Goal: Check status: Check status

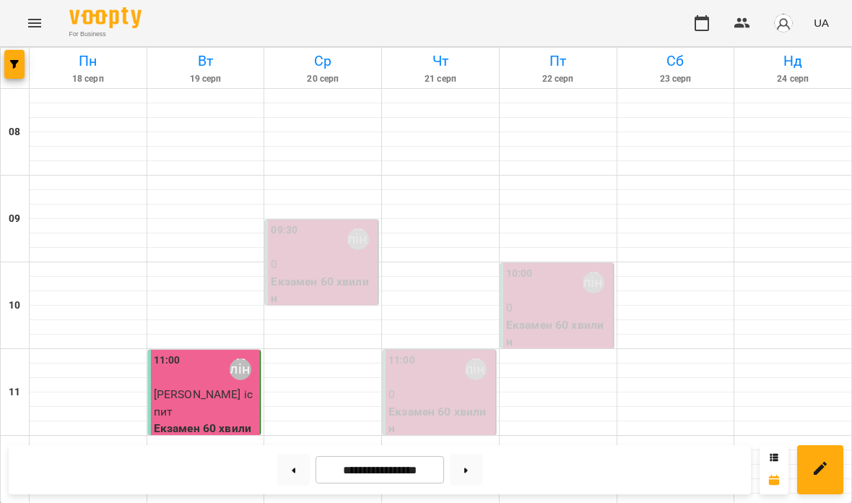
scroll to position [163, 0]
click at [777, 458] on icon at bounding box center [774, 457] width 9 height 9
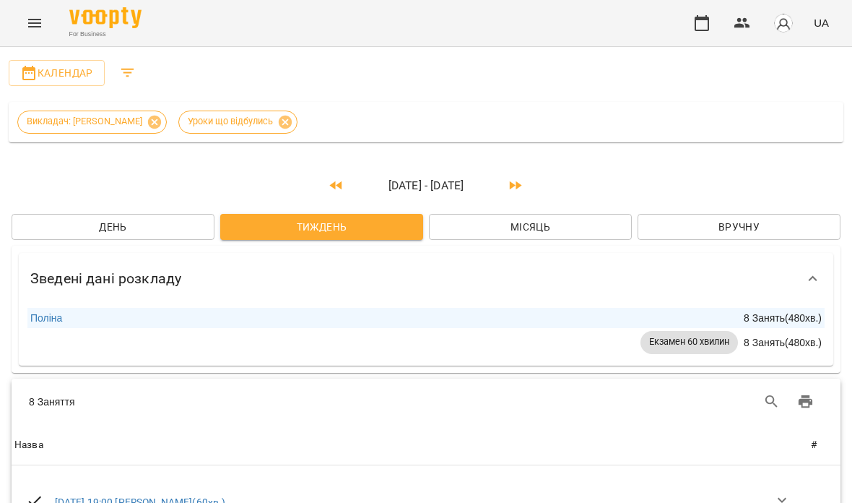
scroll to position [37, 0]
click at [549, 218] on span "Місяць" at bounding box center [531, 226] width 180 height 17
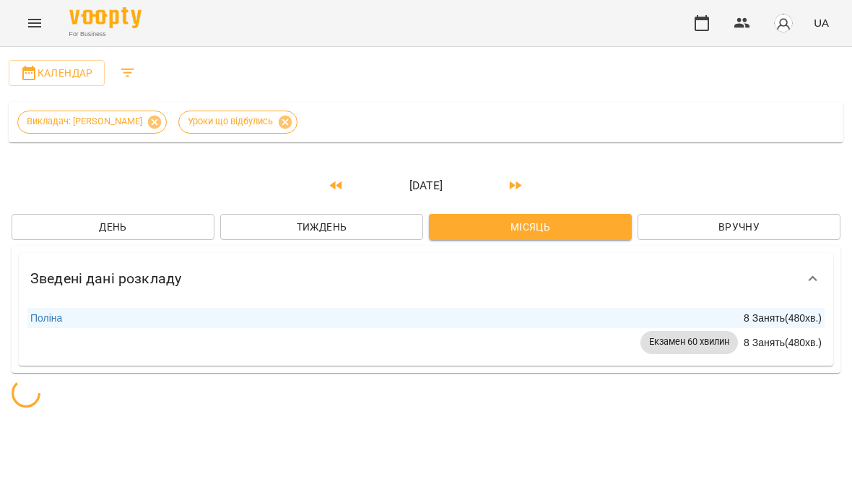
scroll to position [0, 0]
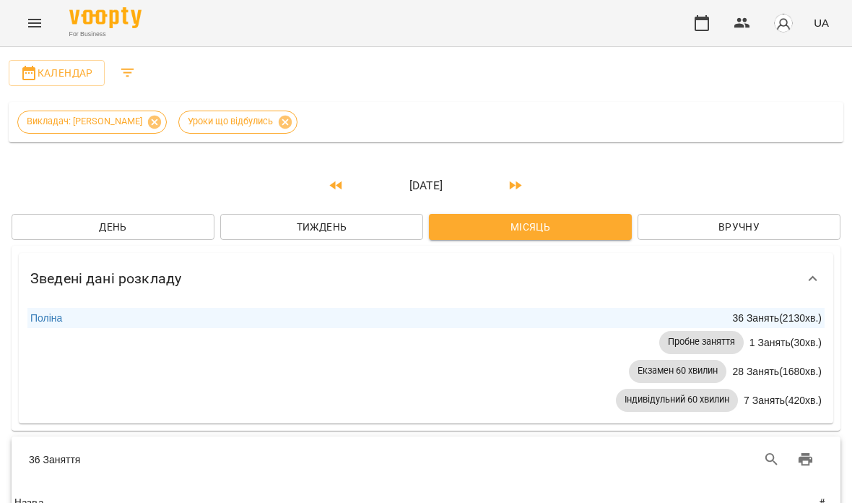
click at [340, 184] on icon "button" at bounding box center [336, 185] width 12 height 9
click at [511, 184] on icon "button" at bounding box center [516, 185] width 12 height 9
click at [752, 233] on span "Вручну" at bounding box center [739, 226] width 180 height 17
click at [747, 222] on button "Вручну" at bounding box center [739, 227] width 203 height 26
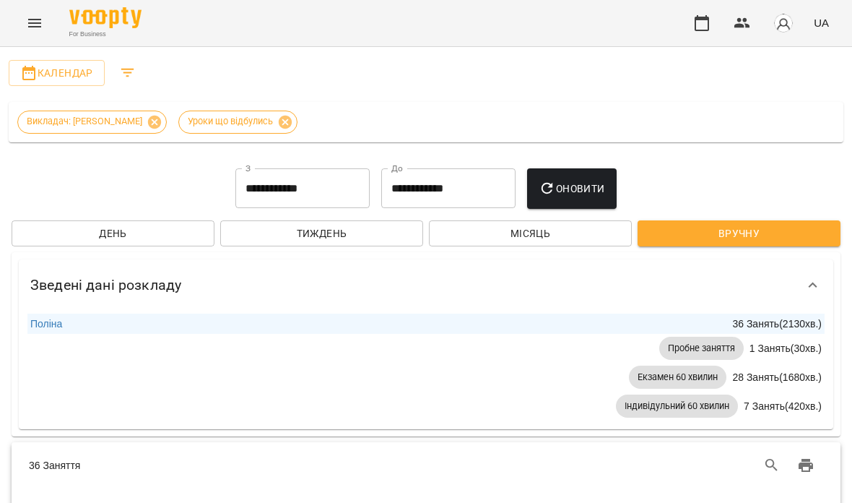
click at [600, 222] on button "Місяць" at bounding box center [530, 233] width 203 height 26
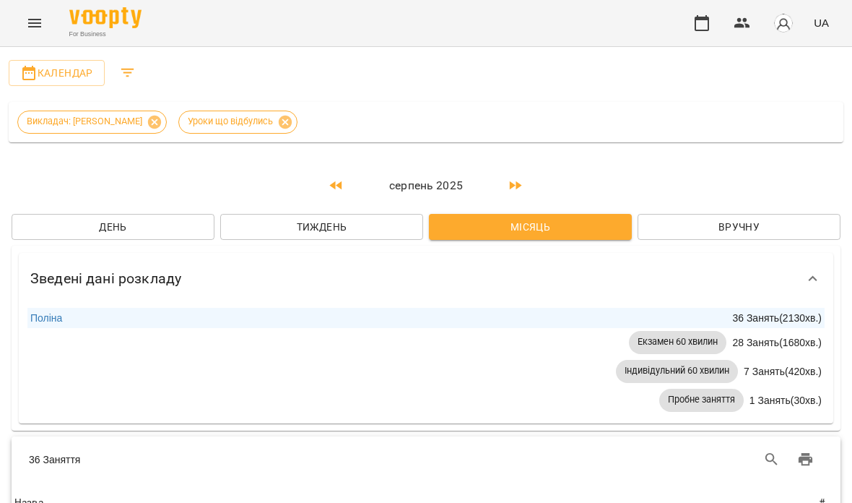
click at [773, 215] on button "Вручну" at bounding box center [739, 227] width 203 height 26
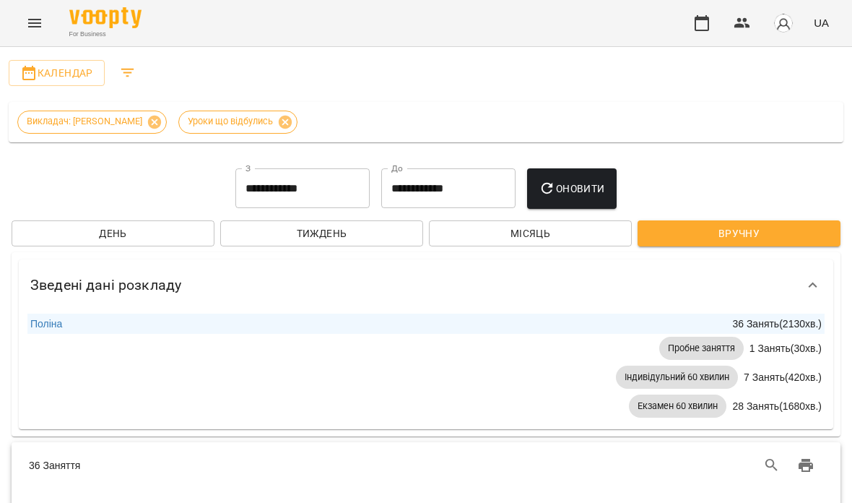
click at [584, 234] on span "Місяць" at bounding box center [531, 233] width 180 height 17
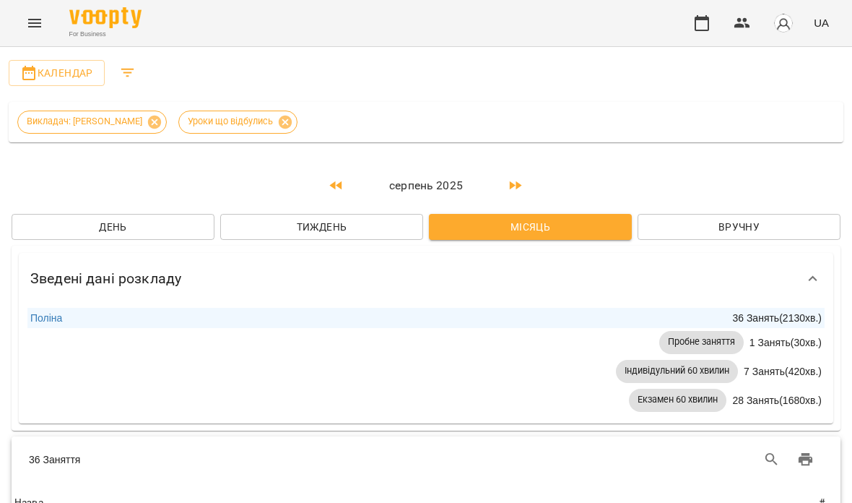
scroll to position [20, 0]
click at [178, 217] on button "День" at bounding box center [113, 227] width 203 height 26
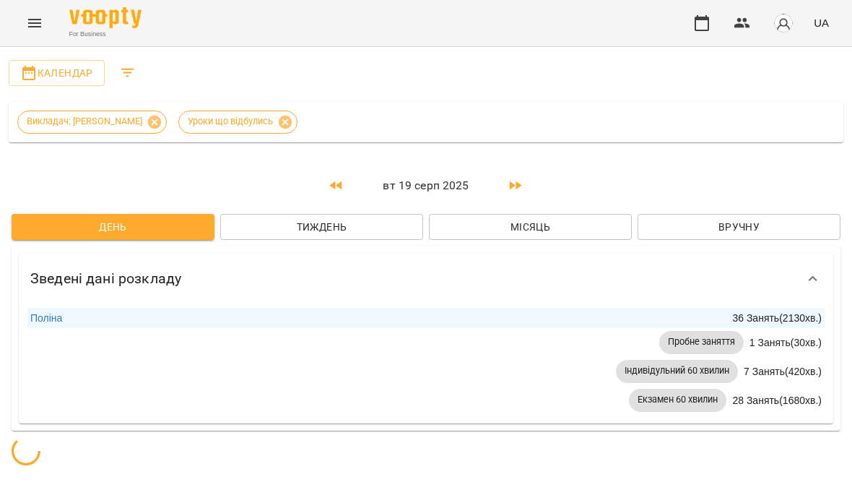
scroll to position [0, 0]
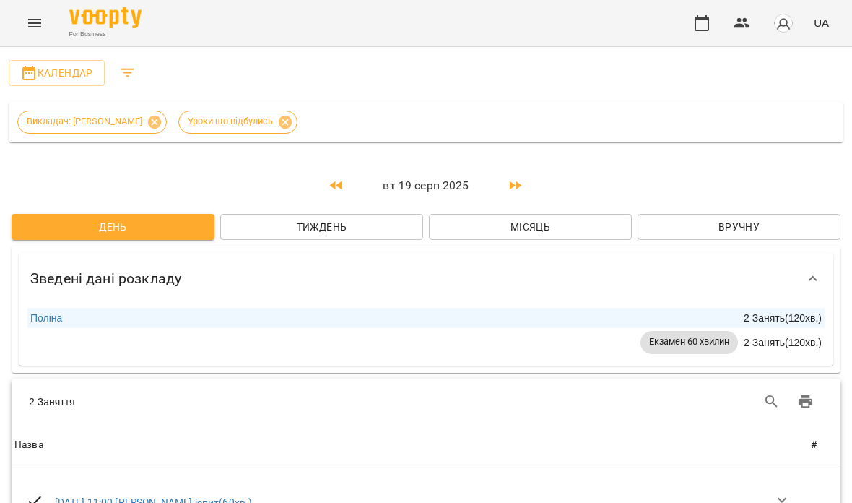
click at [515, 179] on icon "button" at bounding box center [515, 185] width 17 height 17
click at [597, 253] on div "Зведені дані розкладу" at bounding box center [426, 278] width 815 height 51
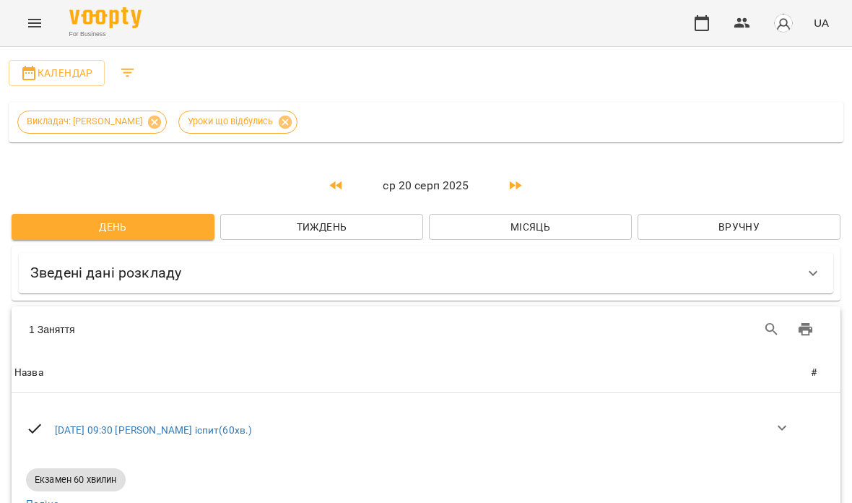
scroll to position [81, 0]
click at [577, 246] on div "Зведені дані розкладу [PERSON_NAME] 1 Занять ( 60 хв. ) Екзамен 60 хвилин 1 Зан…" at bounding box center [426, 273] width 829 height 54
click at [532, 218] on span "Місяць" at bounding box center [531, 226] width 180 height 17
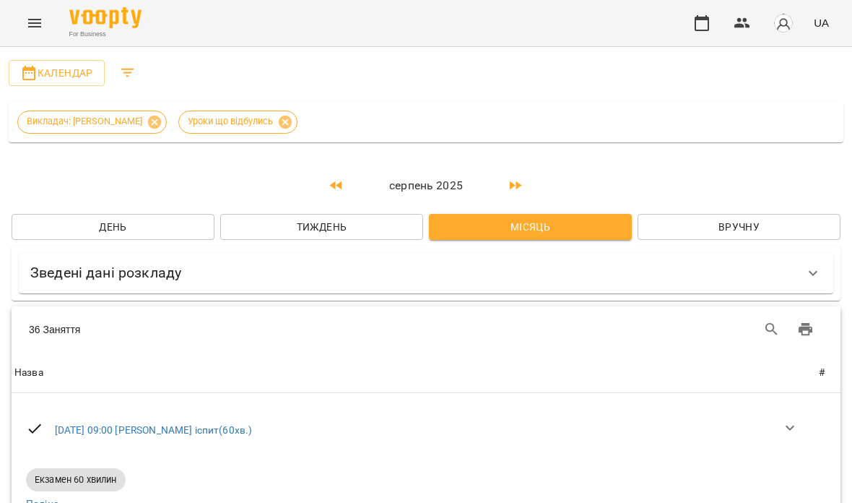
scroll to position [0, 0]
